Goal: Obtain resource: Download file/media

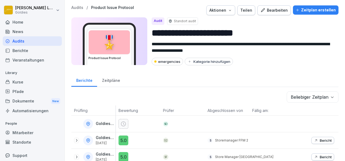
click at [29, 39] on div "Audits" at bounding box center [32, 41] width 59 height 10
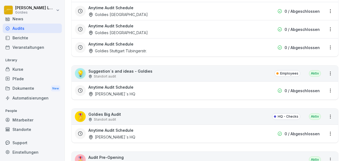
scroll to position [1362, 0]
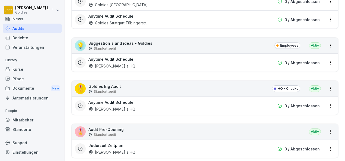
click at [113, 106] on div "[PERSON_NAME]´s HQ" at bounding box center [112, 109] width 47 height 6
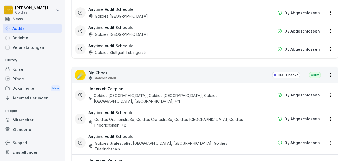
scroll to position [713, 0]
click at [112, 76] on p "Standort audit" at bounding box center [105, 78] width 22 height 5
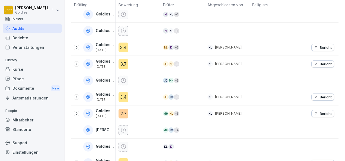
scroll to position [111, 0]
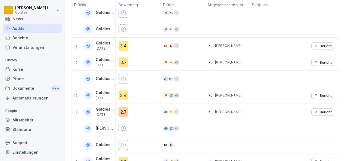
click at [75, 96] on icon at bounding box center [76, 95] width 4 height 4
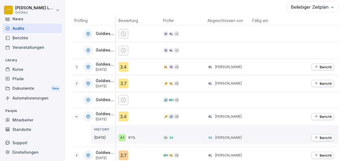
scroll to position [90, 0]
click at [77, 69] on div "Goldies [GEOGRAPHIC_DATA] [DATE]" at bounding box center [95, 67] width 42 height 10
click at [76, 67] on icon at bounding box center [76, 67] width 1 height 3
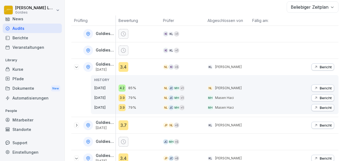
click at [320, 65] on p "Bericht" at bounding box center [326, 67] width 12 height 4
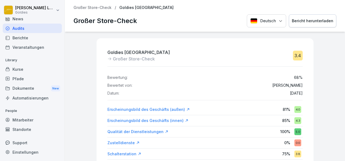
click at [307, 23] on div "Bericht herunterladen" at bounding box center [313, 21] width 42 height 6
